Goal: Register for event/course

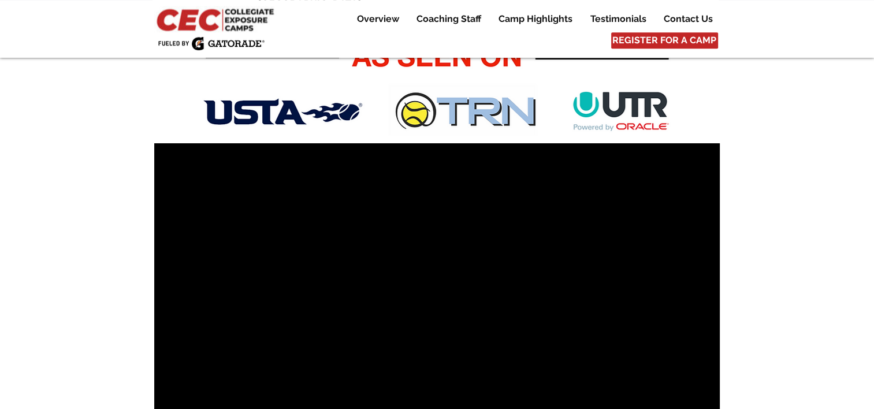
scroll to position [904, 0]
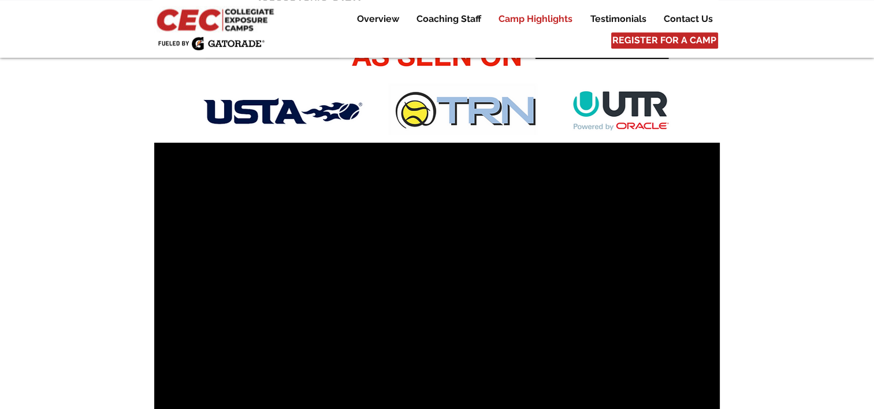
click at [530, 22] on p "Camp Highlights" at bounding box center [536, 19] width 86 height 14
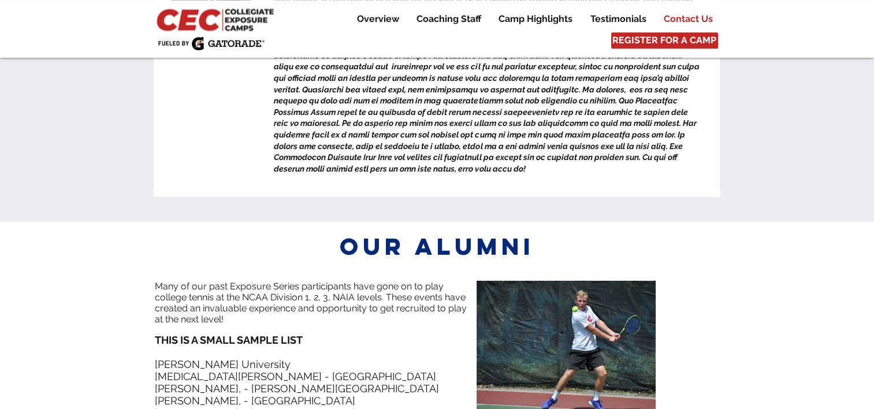
scroll to position [5096, 0]
click at [380, 18] on p "Overview" at bounding box center [378, 19] width 54 height 14
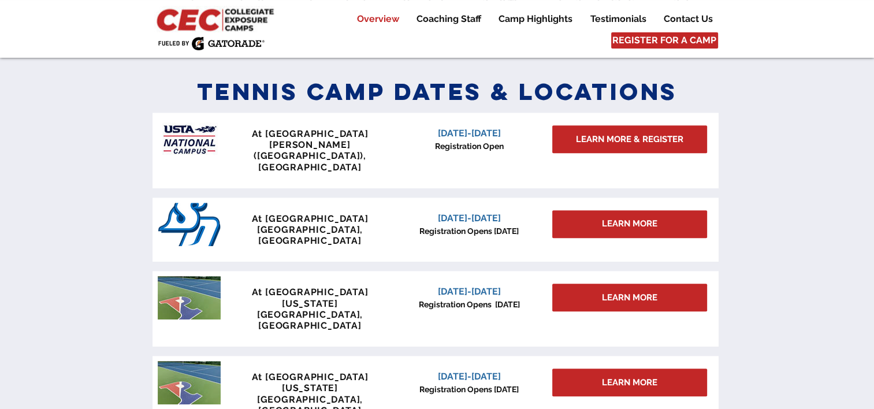
scroll to position [497, 0]
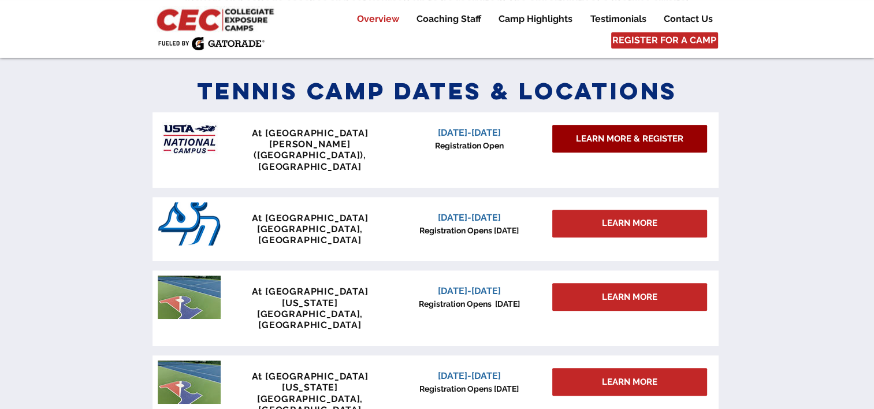
click at [575, 139] on link "LEARN MORE & REGISTER" at bounding box center [630, 139] width 155 height 28
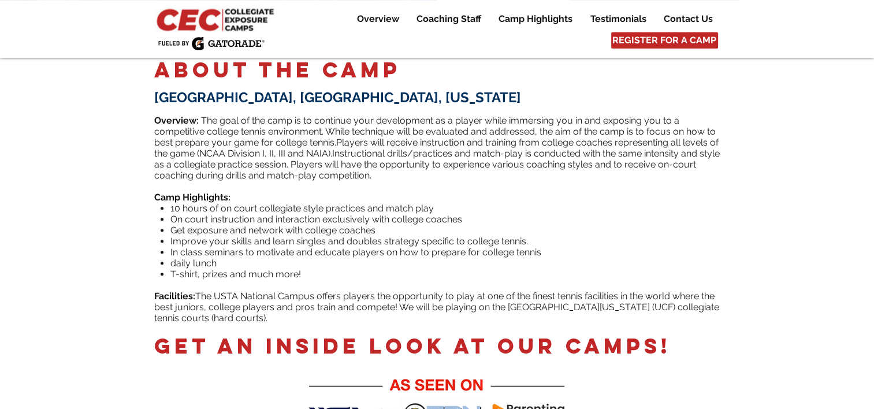
scroll to position [332, 0]
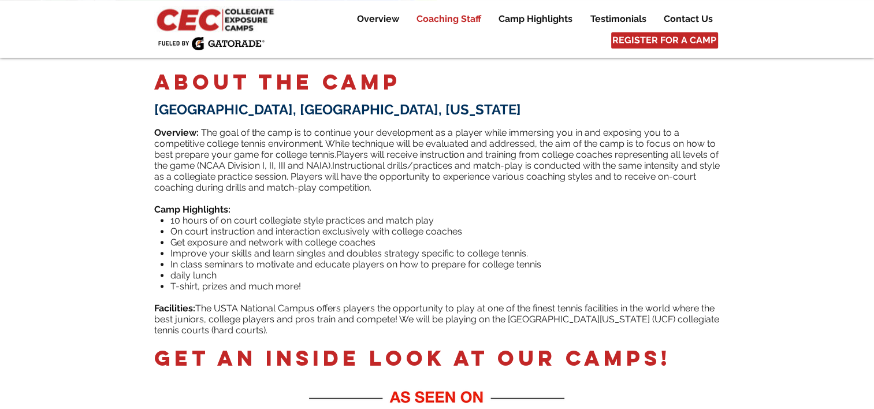
click at [450, 17] on p "Coaching Staff" at bounding box center [449, 19] width 76 height 14
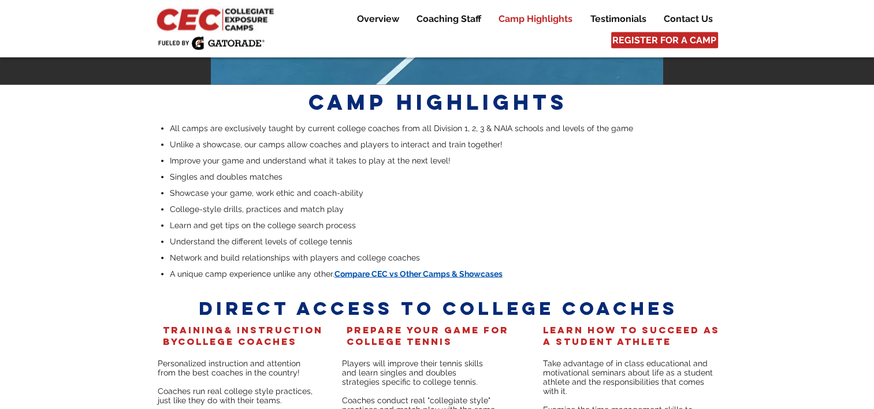
scroll to position [2160, 0]
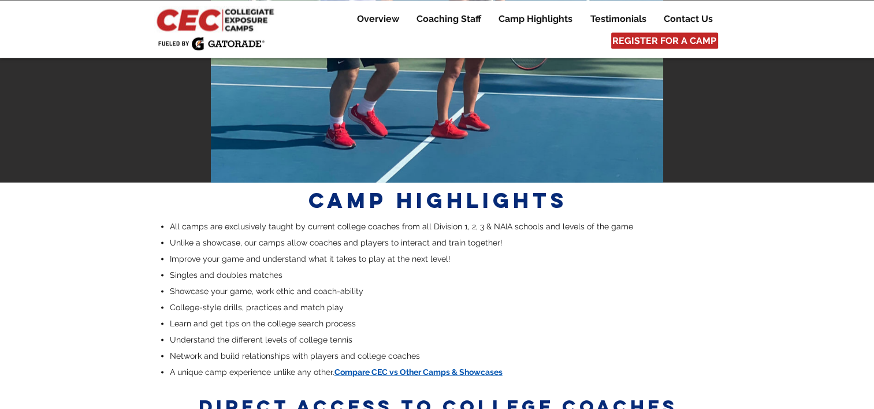
click at [419, 367] on span "Compare CEC vs Other Camps & Showcases" at bounding box center [419, 371] width 168 height 9
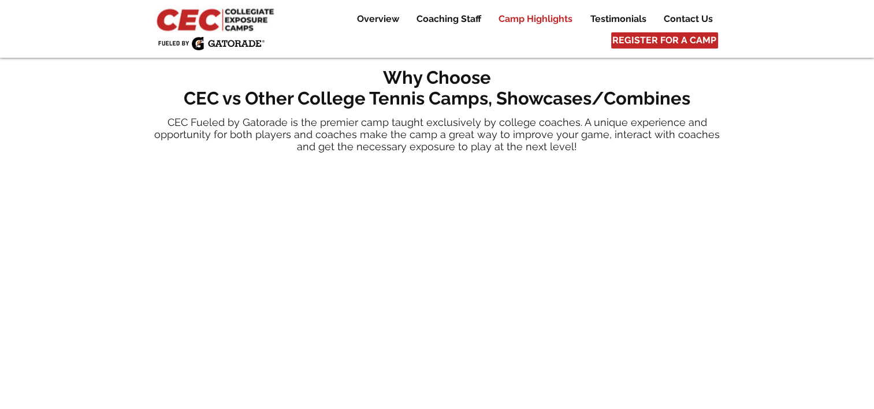
click at [547, 16] on p "Camp Highlights" at bounding box center [536, 19] width 86 height 14
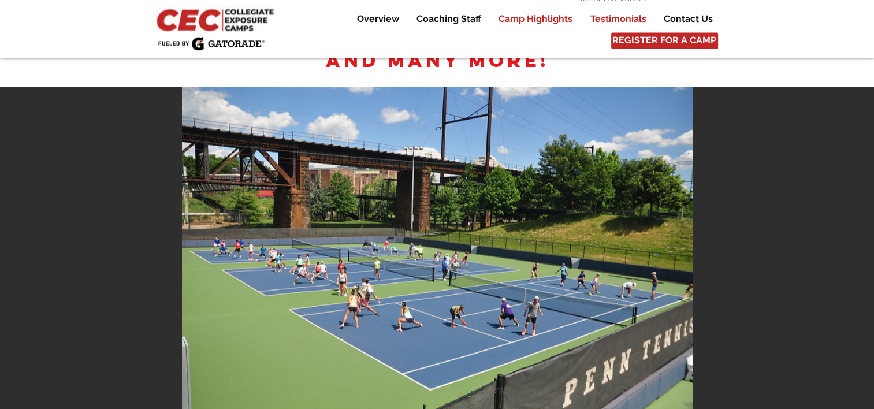
scroll to position [1894, 0]
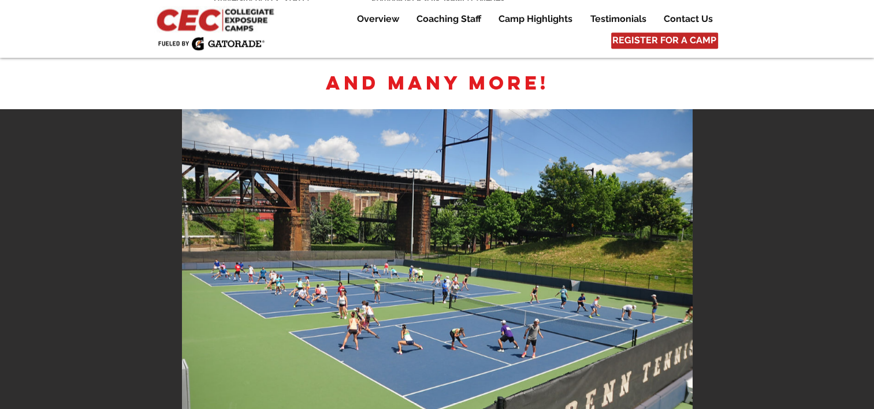
click at [207, 32] on div "Overview Coaching Staff Camp Highlights Testimonials Contact Us More Use tab to…" at bounding box center [437, 29] width 874 height 58
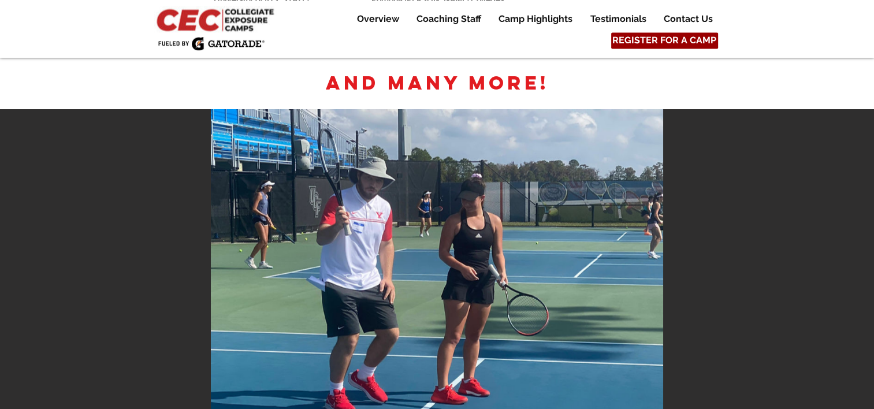
click at [664, 37] on span "REGISTER FOR A CAMP" at bounding box center [665, 40] width 104 height 13
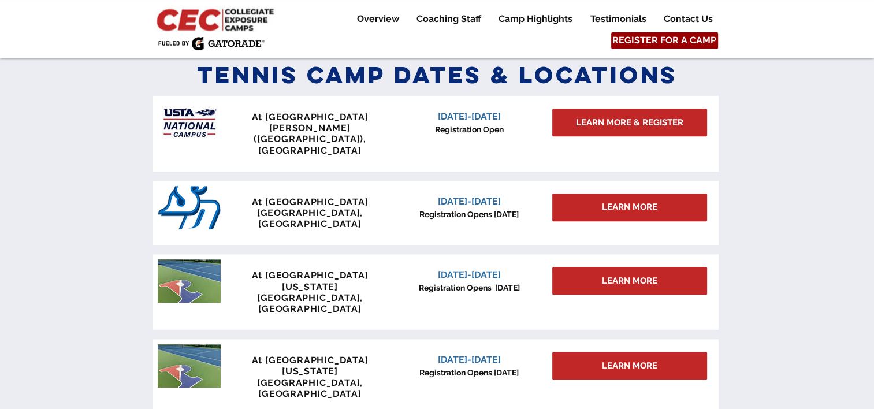
scroll to position [506, 0]
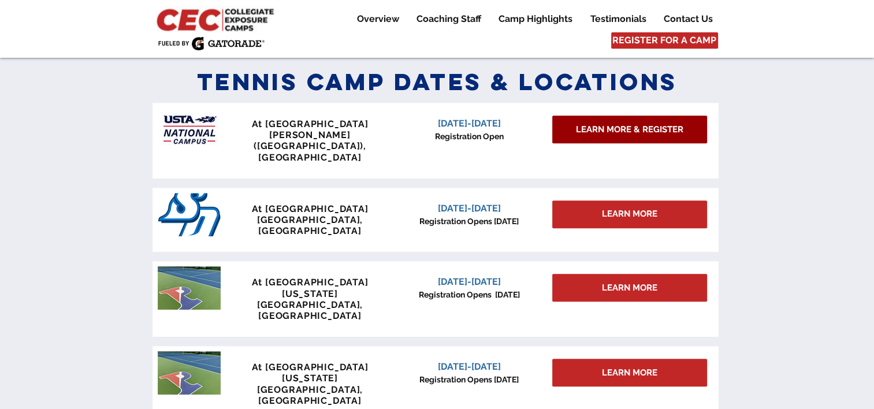
click at [618, 135] on span "LEARN MORE & REGISTER" at bounding box center [630, 130] width 108 height 12
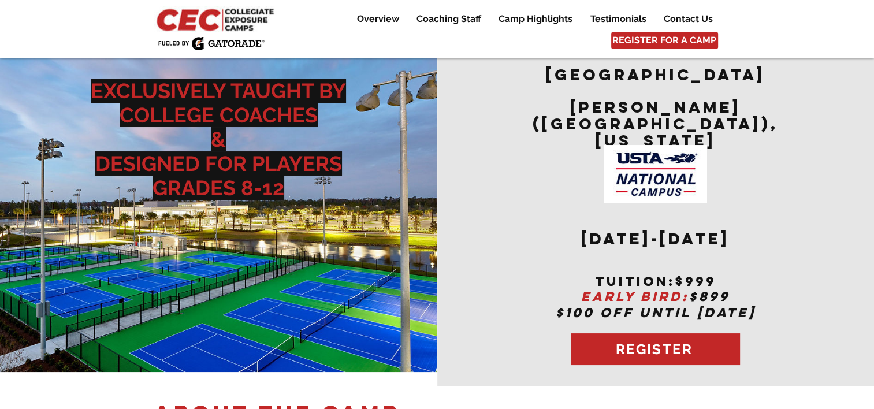
scroll to position [2, 0]
